Goal: Find specific page/section: Find specific page/section

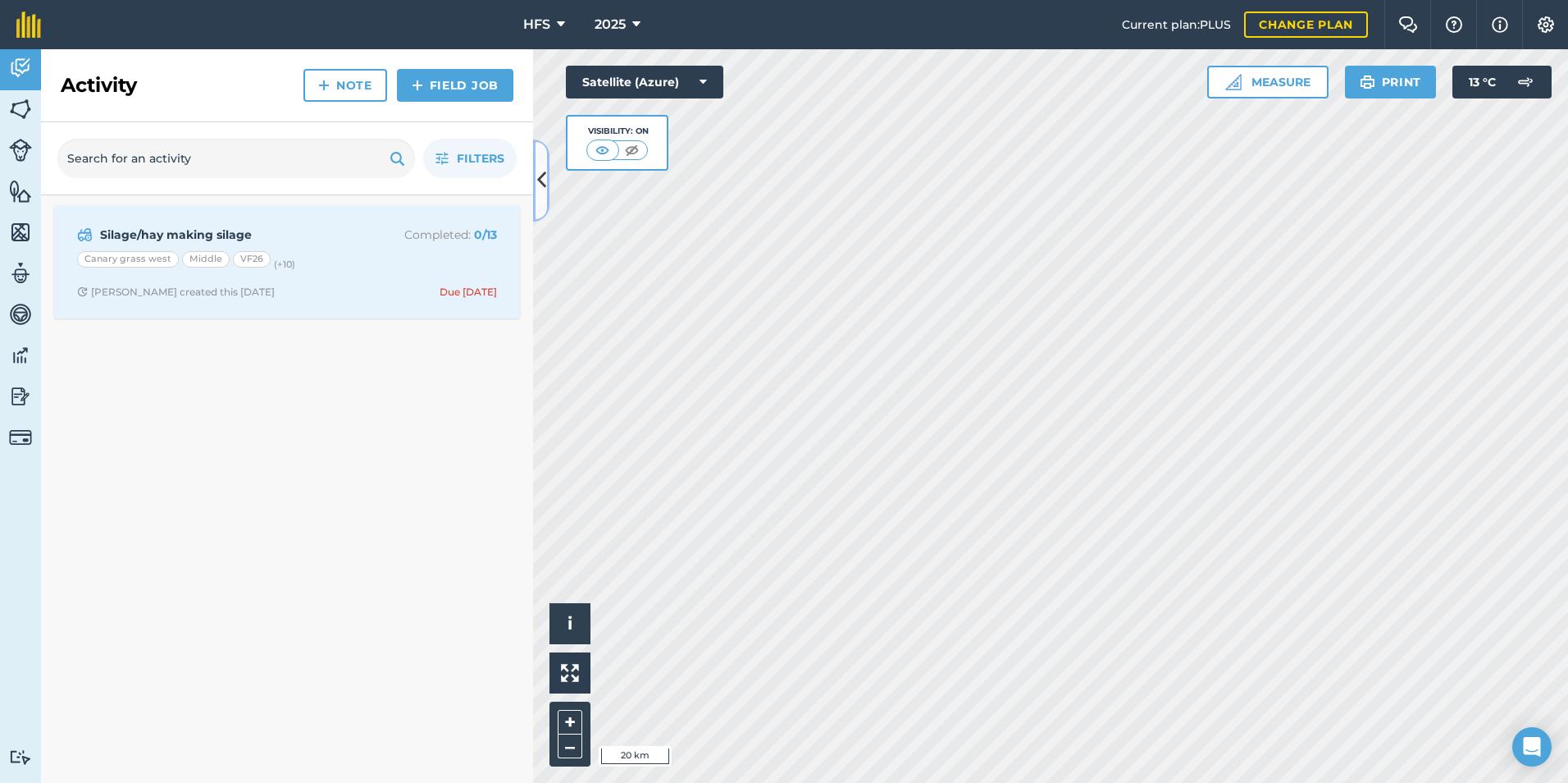
click at [542, 198] on button at bounding box center [541, 180] width 16 height 82
